Goal: Use online tool/utility: Utilize a website feature to perform a specific function

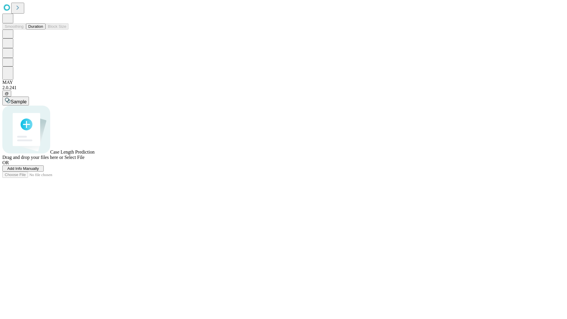
click at [43, 30] on button "Duration" at bounding box center [35, 26] width 19 height 6
click at [84, 160] on span "Select File" at bounding box center [74, 157] width 20 height 5
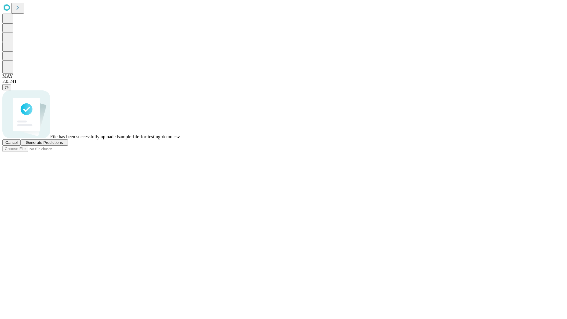
click at [63, 145] on span "Generate Predictions" at bounding box center [44, 142] width 37 height 4
